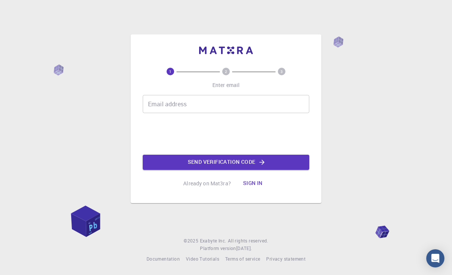
click at [231, 113] on input "Email address" at bounding box center [226, 104] width 166 height 18
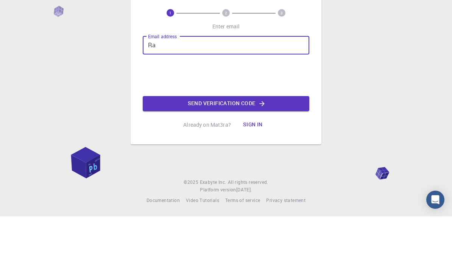
type input "R"
type input "[EMAIL_ADDRESS][DOMAIN_NAME]"
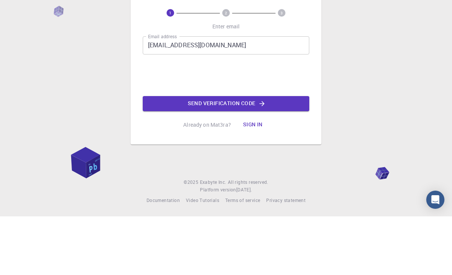
scroll to position [24, 0]
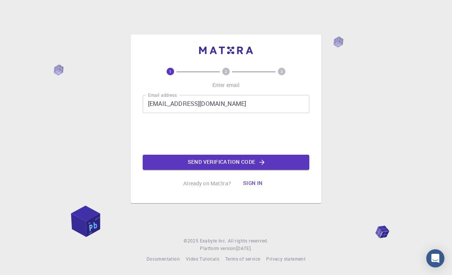
click at [274, 156] on button "Send verification code" at bounding box center [226, 162] width 166 height 15
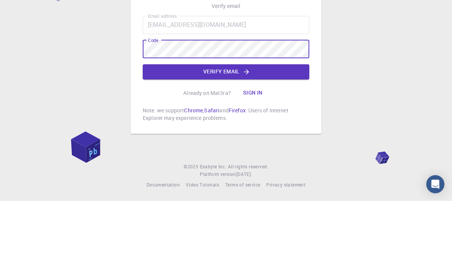
click at [287, 138] on button "Verify email" at bounding box center [226, 145] width 166 height 15
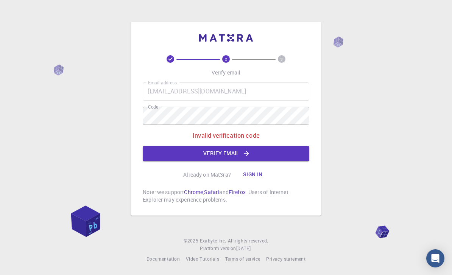
scroll to position [0, 0]
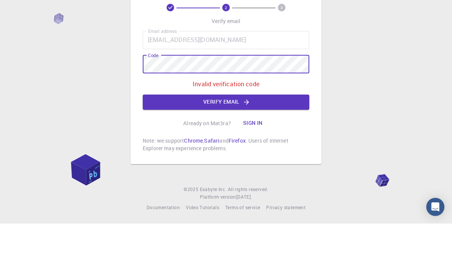
click at [286, 146] on button "Verify email" at bounding box center [226, 153] width 166 height 15
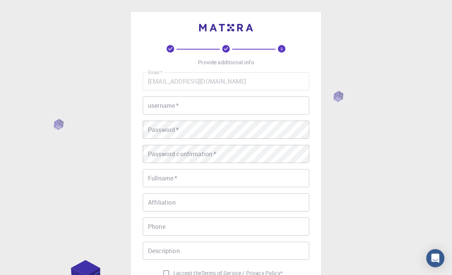
scroll to position [18, 0]
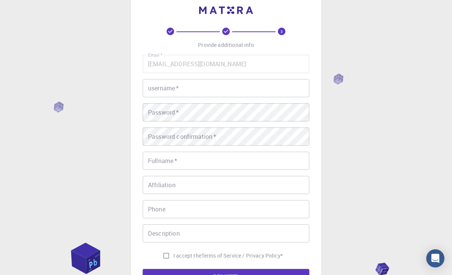
click at [240, 82] on input "username   *" at bounding box center [226, 88] width 166 height 18
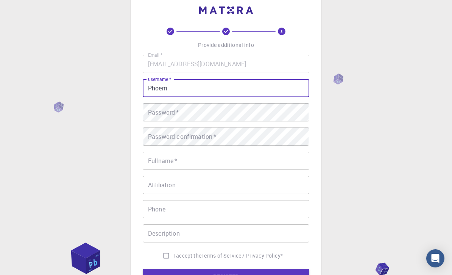
scroll to position [9, 0]
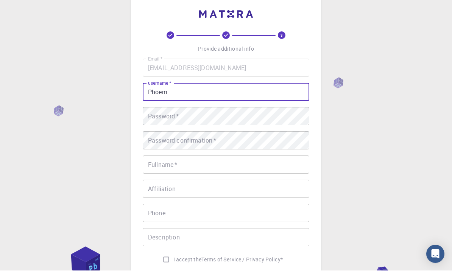
type input "Phoem"
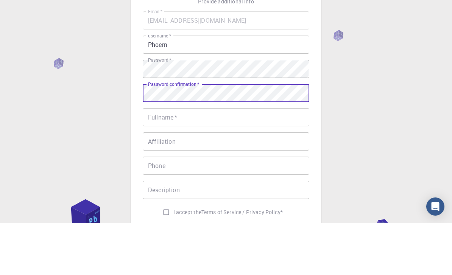
click at [191, 160] on input "Fullname   *" at bounding box center [226, 169] width 166 height 18
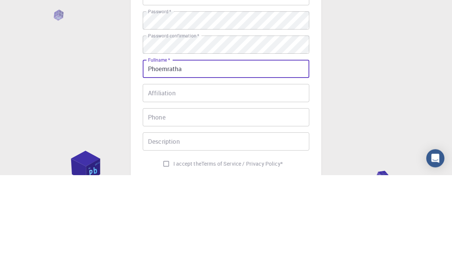
click at [198, 160] on input "Phoemratha" at bounding box center [226, 169] width 166 height 18
click at [169, 160] on input "Phoemratha" at bounding box center [226, 169] width 166 height 18
type input "Phoem ratha"
click at [241, 184] on input "Affiliation" at bounding box center [226, 193] width 166 height 18
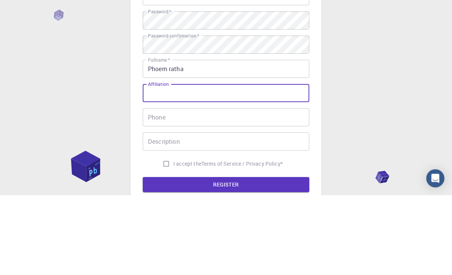
scroll to position [31, 0]
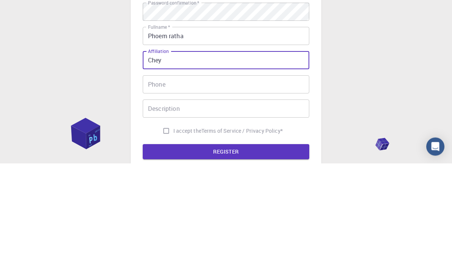
click at [200, 187] on input "Phone" at bounding box center [226, 196] width 166 height 18
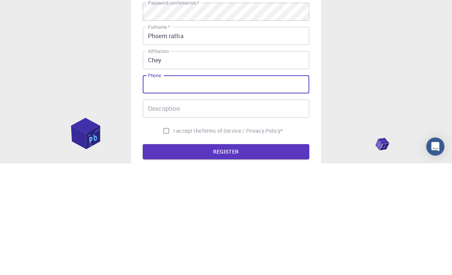
click at [168, 163] on input "Chey" at bounding box center [226, 172] width 166 height 18
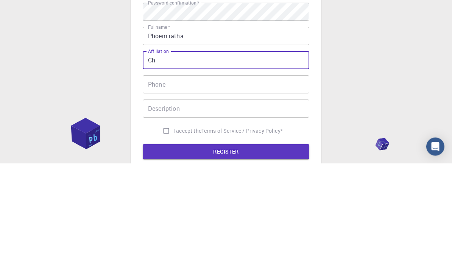
type input "C"
type input "Cheavey"
click at [247, 187] on input "Phone" at bounding box center [226, 196] width 166 height 18
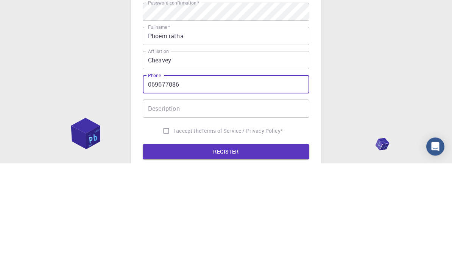
type input "069677086"
click at [250, 211] on input "Description" at bounding box center [226, 220] width 166 height 18
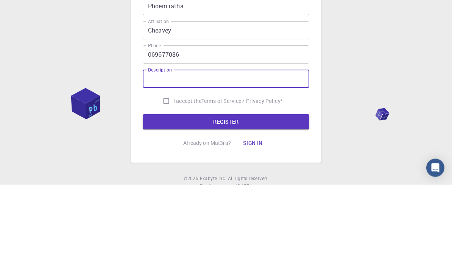
scroll to position [82, 0]
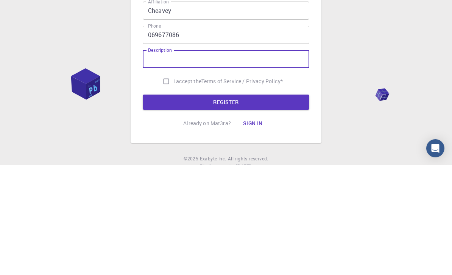
type input "O"
type input "Knowledge about GCMS"
click at [225, 205] on button "REGISTER" at bounding box center [226, 212] width 166 height 15
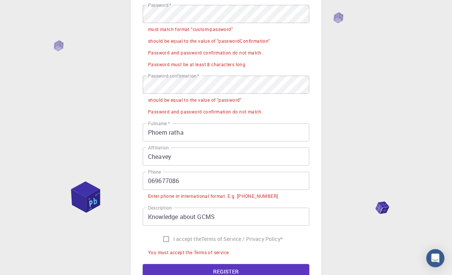
scroll to position [135, 0]
click at [165, 233] on input "I accept the Terms of Service / Privacy Policy *" at bounding box center [166, 239] width 14 height 14
checkbox input "true"
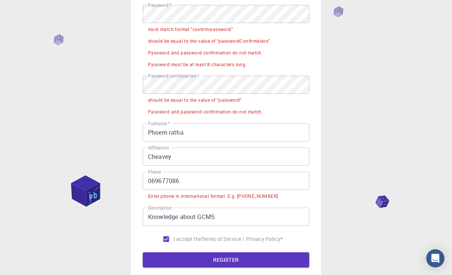
click at [201, 259] on button "REGISTER" at bounding box center [226, 259] width 166 height 15
click at [210, 255] on button "REGISTER" at bounding box center [226, 259] width 166 height 15
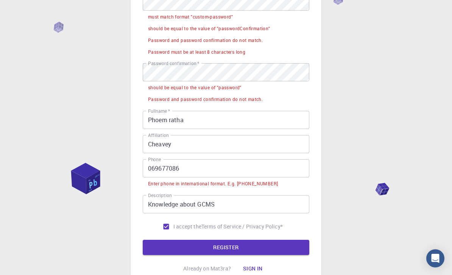
scroll to position [185, 0]
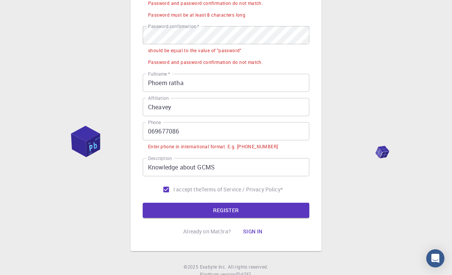
click at [251, 227] on button "Sign in" at bounding box center [253, 231] width 32 height 15
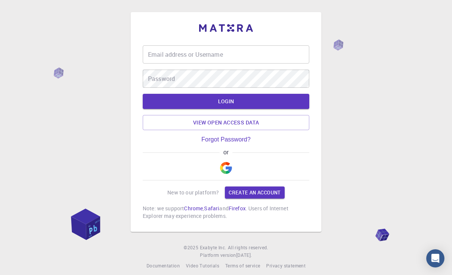
click at [271, 57] on input "Email address or Username" at bounding box center [226, 54] width 166 height 18
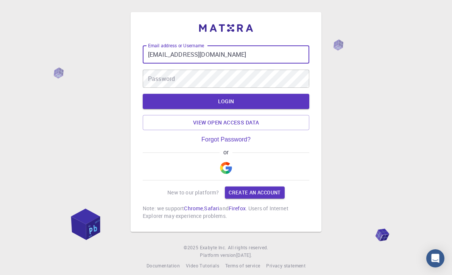
type input "[EMAIL_ADDRESS][DOMAIN_NAME]"
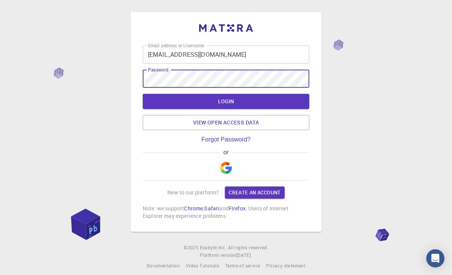
click at [253, 108] on button "LOGIN" at bounding box center [226, 101] width 166 height 15
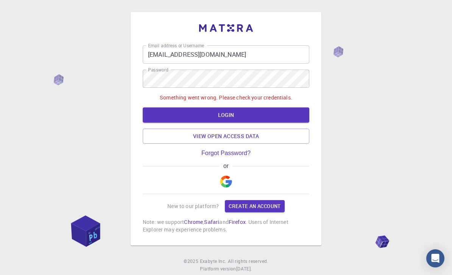
click at [279, 135] on link "View open access data" at bounding box center [226, 136] width 166 height 15
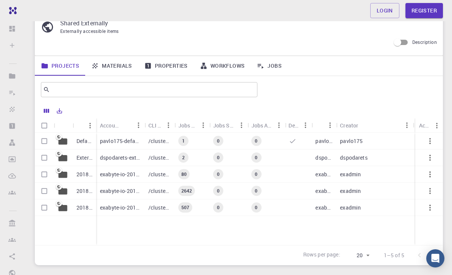
scroll to position [28, 0]
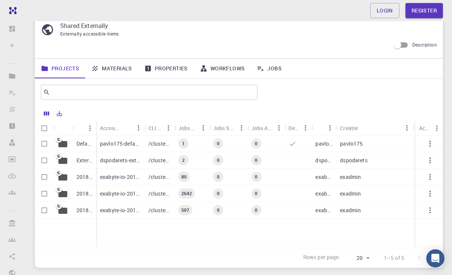
click at [125, 68] on link "Materials" at bounding box center [111, 69] width 53 height 20
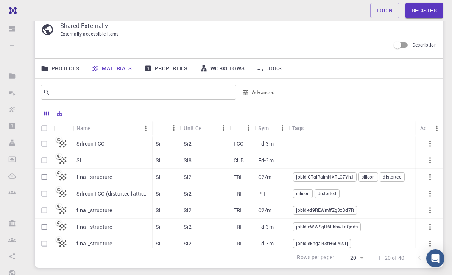
click at [172, 68] on link "Properties" at bounding box center [166, 69] width 56 height 20
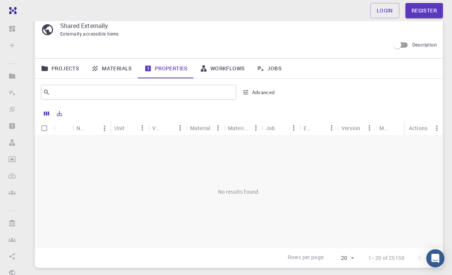
click at [234, 67] on link "Workflows" at bounding box center [222, 69] width 57 height 20
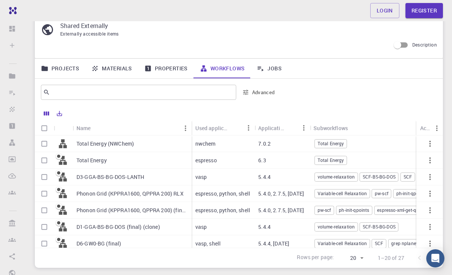
click at [271, 70] on link "Jobs" at bounding box center [268, 69] width 37 height 20
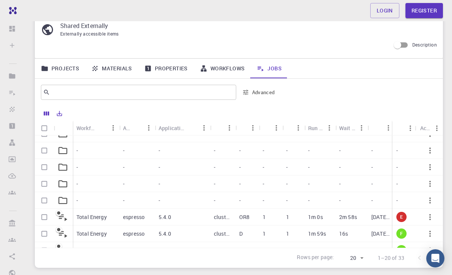
scroll to position [127, 0]
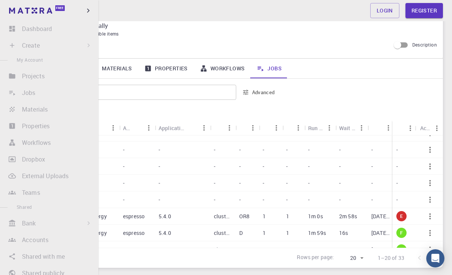
click at [90, 11] on icon "button" at bounding box center [88, 10] width 8 height 8
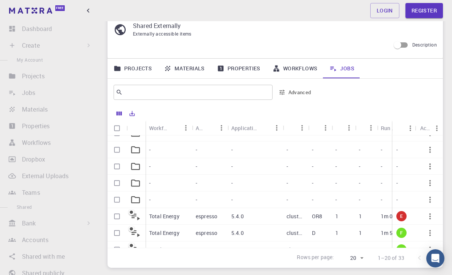
click at [88, 13] on icon "button" at bounding box center [88, 10] width 8 height 8
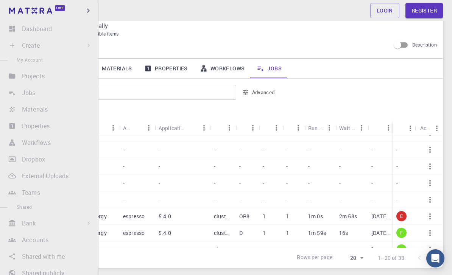
click at [88, 41] on li "Create Sign In (Sign Up) to Access New Job New Material Create Material Upload …" at bounding box center [49, 45] width 98 height 15
click at [87, 42] on li "Create Sign In (Sign Up) to Access New Job New Material Create Material Upload …" at bounding box center [49, 45] width 98 height 15
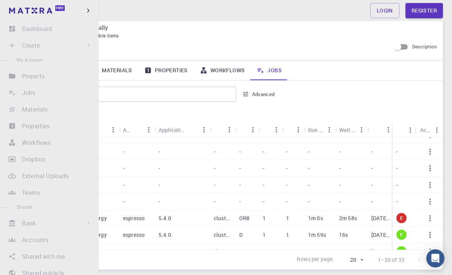
scroll to position [1, 0]
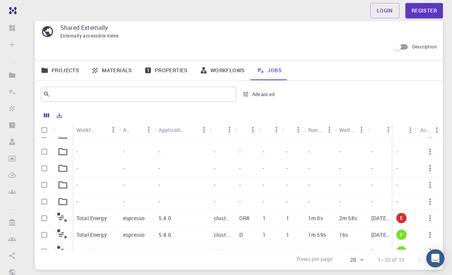
click at [142, 36] on div "Externally accessible items" at bounding box center [245, 36] width 370 height 8
click at [113, 66] on link "Materials" at bounding box center [111, 71] width 53 height 20
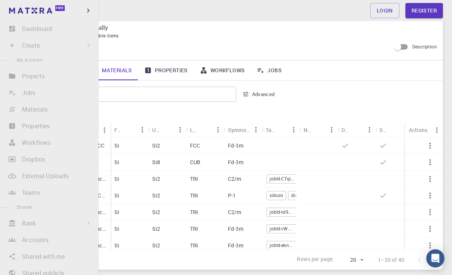
click at [149, 44] on div "Shared Externally Externally accessible items Description" at bounding box center [239, 38] width 408 height 43
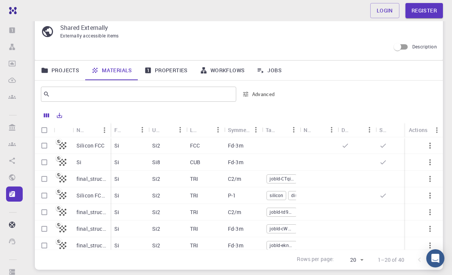
scroll to position [94, 0]
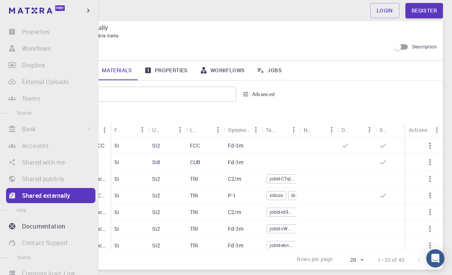
click at [20, 155] on li "Shared with me Sign In (Sign Up) to Access" at bounding box center [49, 162] width 98 height 15
click at [113, 92] on input "text" at bounding box center [135, 94] width 171 height 11
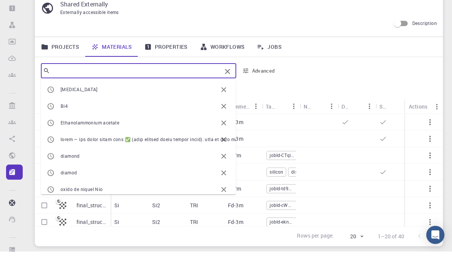
click at [128, 32] on div "Externally accessible items" at bounding box center [245, 36] width 370 height 8
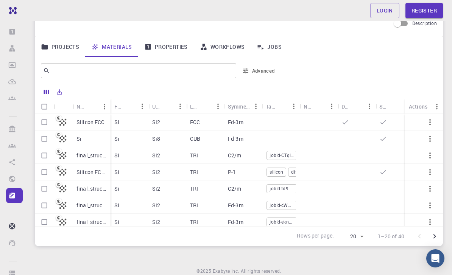
click at [147, 10] on div "Login Register" at bounding box center [239, 10] width 426 height 15
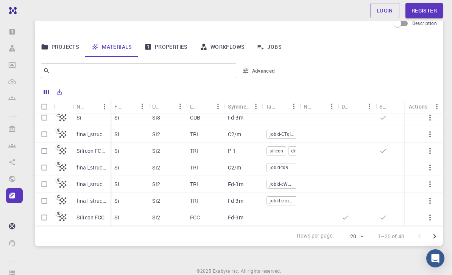
scroll to position [22, 0]
click at [166, 44] on link "Properties" at bounding box center [166, 47] width 56 height 20
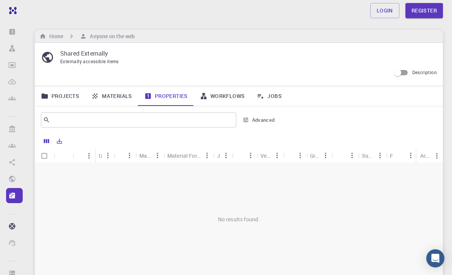
click at [58, 36] on h6 "Home" at bounding box center [54, 36] width 17 height 8
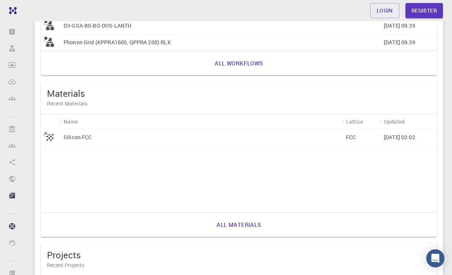
scroll to position [478, 0]
